Goal: Task Accomplishment & Management: Manage account settings

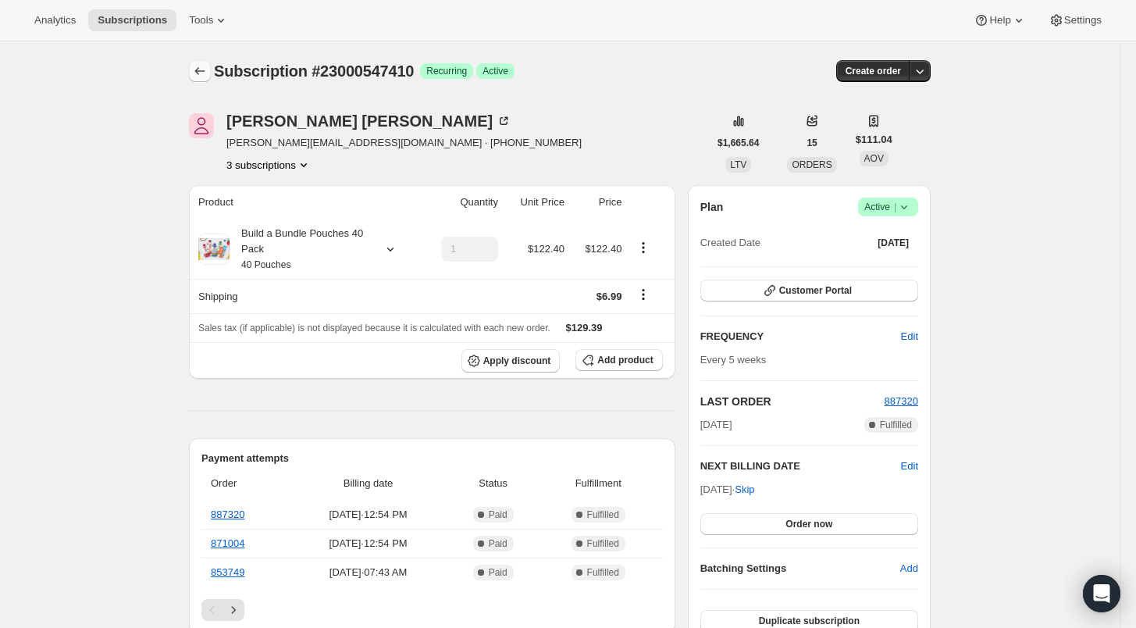
click at [201, 72] on icon "Subscriptions" at bounding box center [200, 71] width 10 height 8
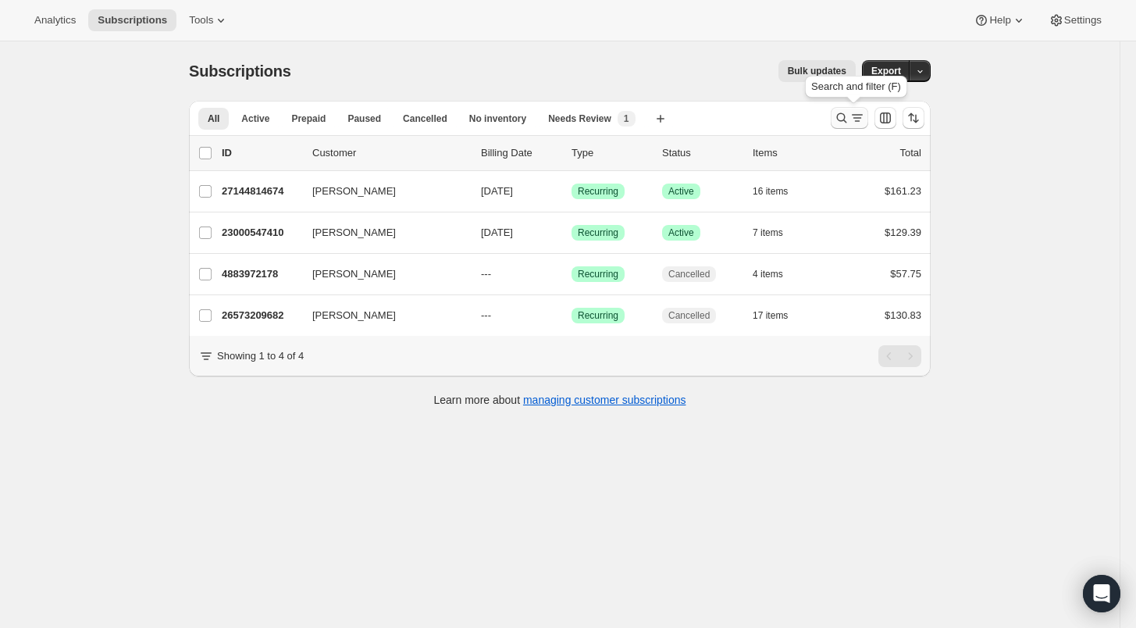
click at [842, 116] on icon "Search and filter results" at bounding box center [842, 118] width 10 height 10
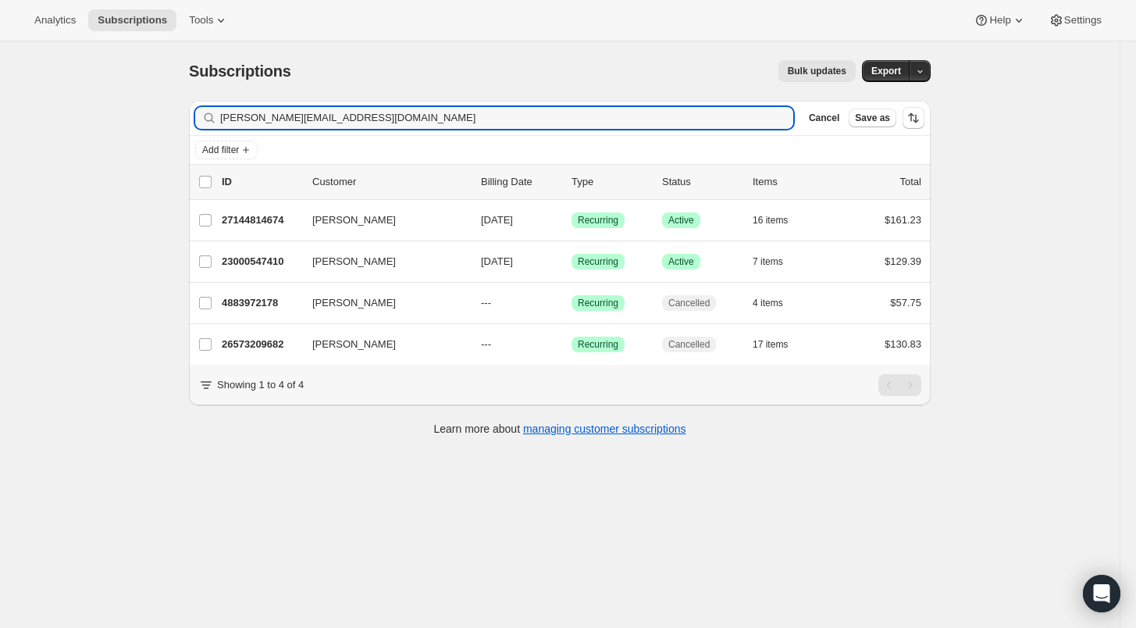
drag, startPoint x: 355, startPoint y: 121, endPoint x: 128, endPoint y: 119, distance: 227.3
click at [128, 119] on div "Subscriptions. This page is ready Subscriptions Bulk updates More actions Bulk …" at bounding box center [560, 355] width 1120 height 628
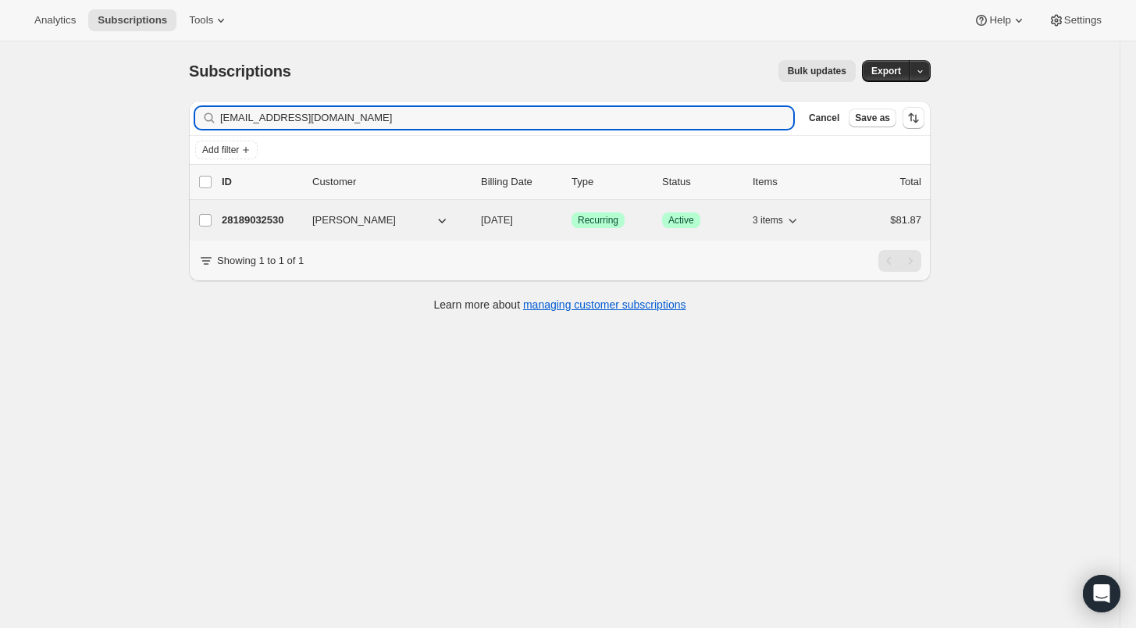
type input "86_poppets_mentor@icloud.com"
click at [230, 216] on p "28189032530" at bounding box center [261, 220] width 78 height 16
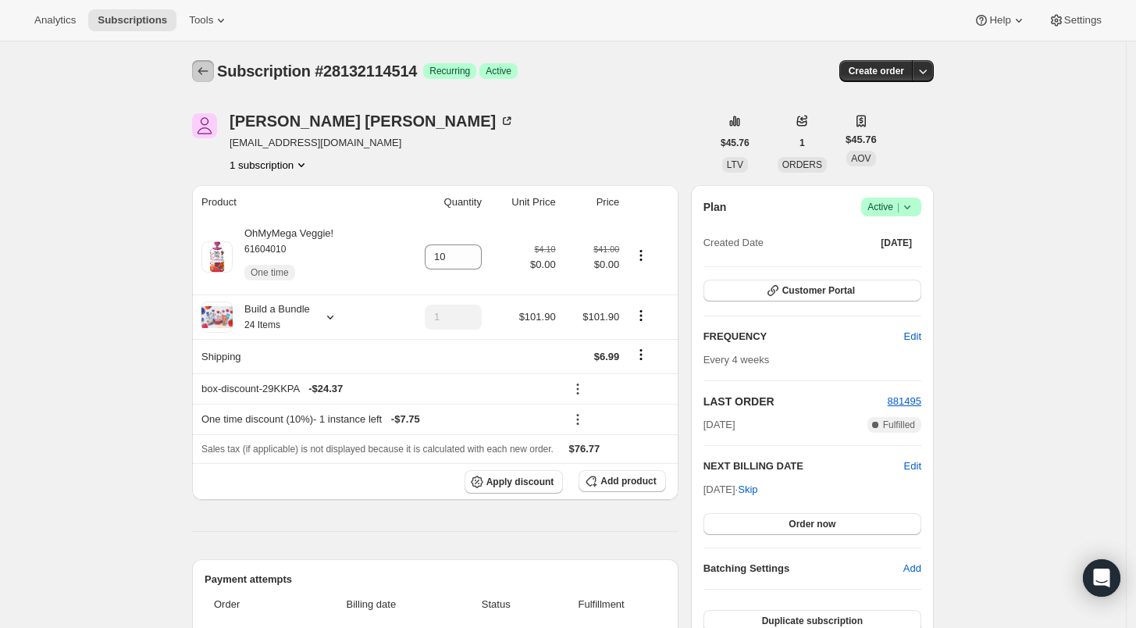
click at [205, 68] on icon "Subscriptions" at bounding box center [203, 71] width 16 height 16
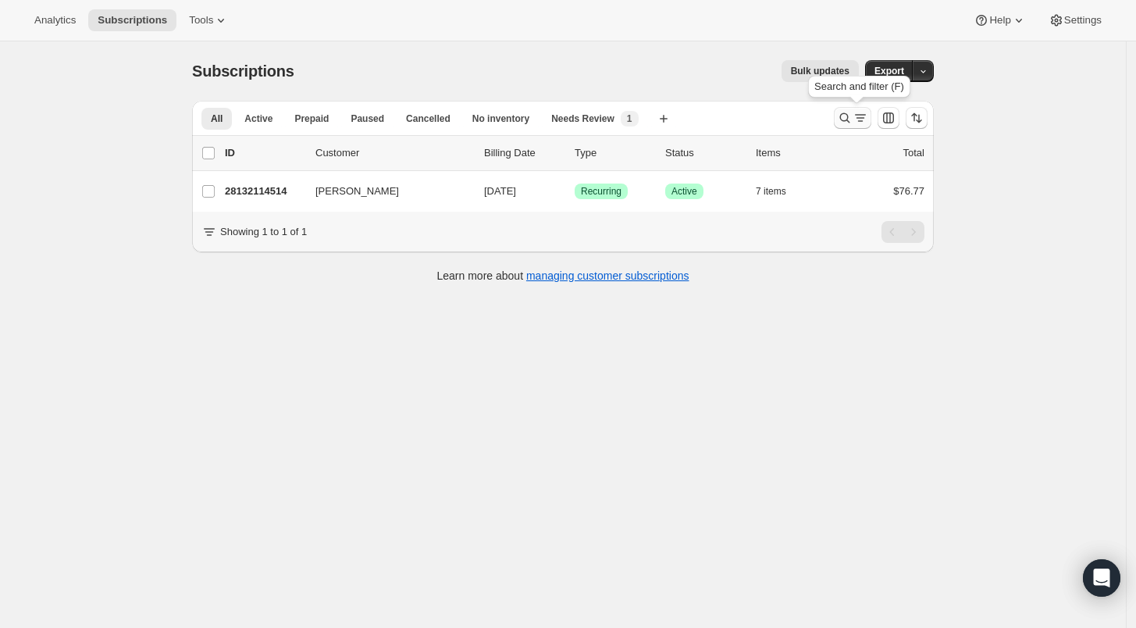
click at [851, 119] on icon "Search and filter results" at bounding box center [845, 118] width 10 height 10
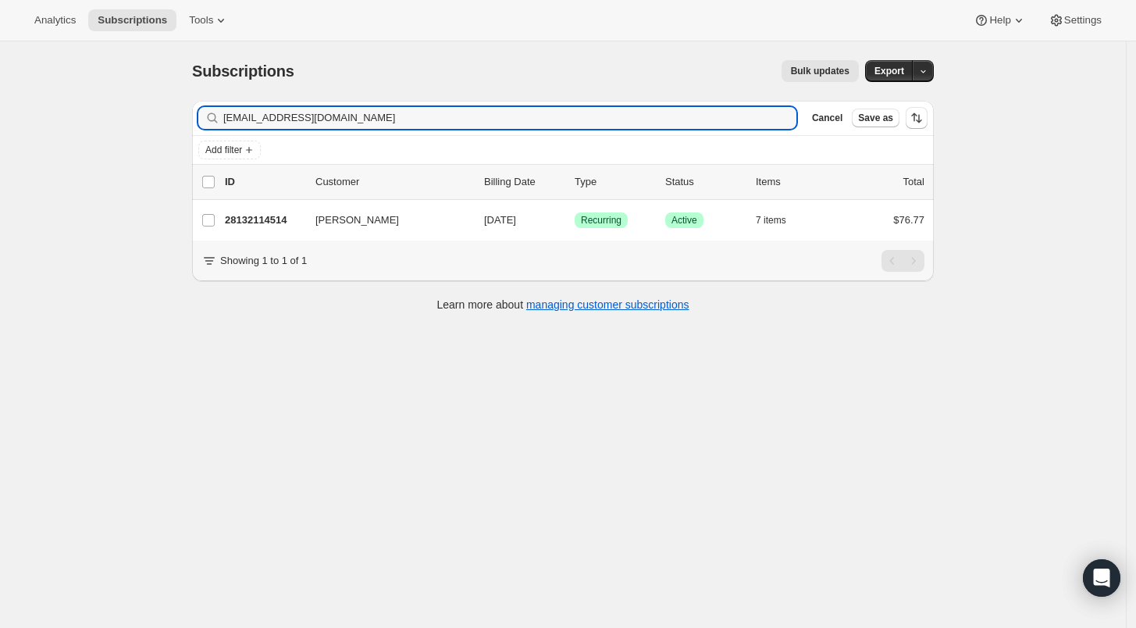
drag, startPoint x: 378, startPoint y: 116, endPoint x: 186, endPoint y: 118, distance: 192.1
click at [186, 118] on div "Filter subscribers [EMAIL_ADDRESS][DOMAIN_NAME] Clear Cancel Save as Add filter…" at bounding box center [557, 208] width 754 height 240
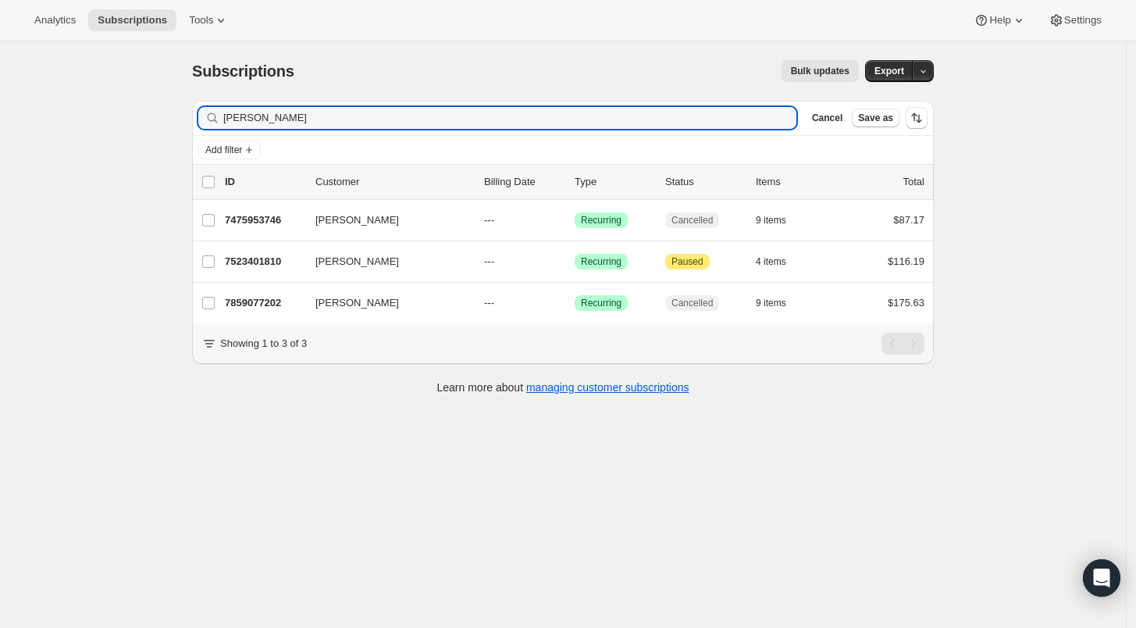
type input "[PERSON_NAME]"
